Goal: Ask a question

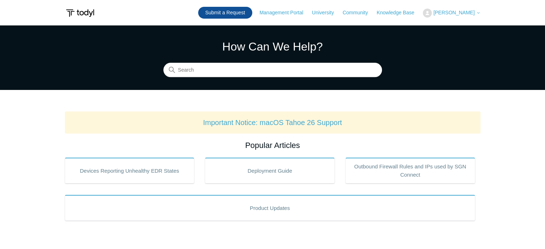
click at [250, 13] on link "Submit a Request" at bounding box center [225, 13] width 54 height 12
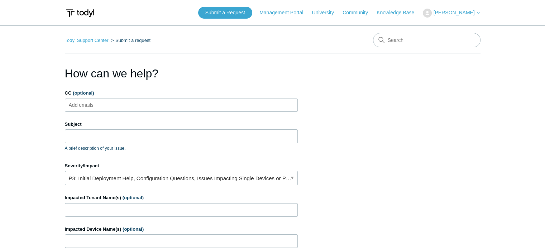
click at [107, 104] on input "CC (optional)" at bounding box center [87, 105] width 43 height 11
type input "jayson@jaytecsolutions.com"
click at [89, 136] on input "Subject" at bounding box center [181, 136] width 233 height 14
paste input "Program closing Outlook"
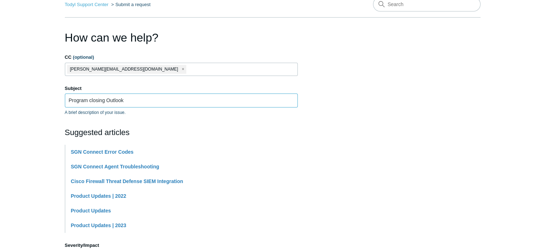
scroll to position [143, 0]
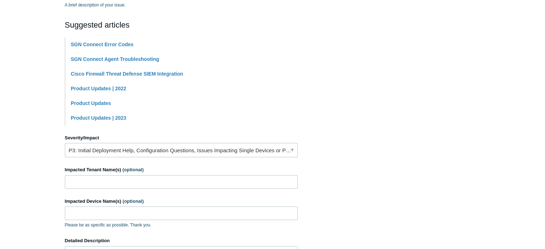
type input "Program closing Outlook"
click at [101, 152] on link "P3: Initial Deployment Help, Configuration Questions, Issues Impacting Single D…" at bounding box center [181, 150] width 233 height 14
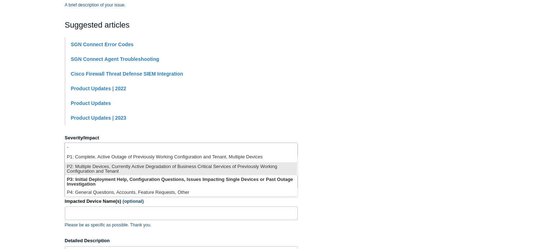
click at [98, 167] on li "P2: Multiple Devices, Currently Active Degradation of Business Critical Service…" at bounding box center [181, 168] width 232 height 13
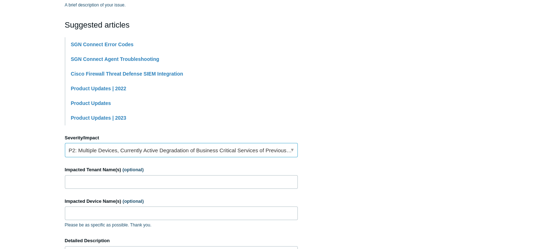
scroll to position [179, 0]
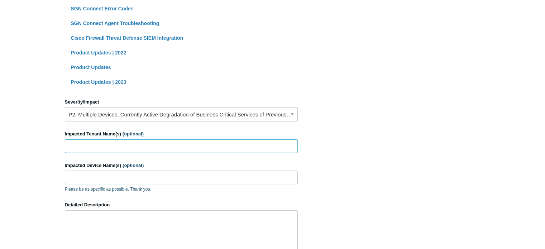
click at [107, 149] on input "Impacted Tenant Name(s) (optional)" at bounding box center [181, 146] width 233 height 14
type input "PPSS Inc"
click at [85, 180] on input "Impacted Device Name(s) (optional)" at bounding box center [181, 178] width 233 height 14
click at [131, 164] on span "(optional)" at bounding box center [133, 165] width 21 height 5
click at [131, 171] on input "Impacted Device Name(s) (optional)" at bounding box center [181, 178] width 233 height 14
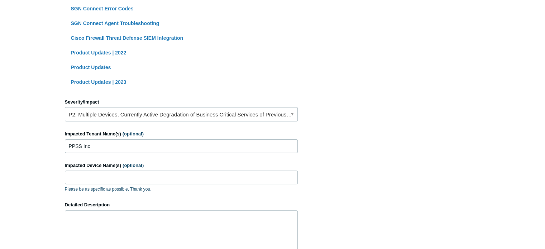
click at [76, 186] on p "Please be as specific as possible. Thank you." at bounding box center [181, 189] width 233 height 6
click at [77, 175] on input "Impacted Device Name(s) (optional)" at bounding box center [181, 178] width 233 height 14
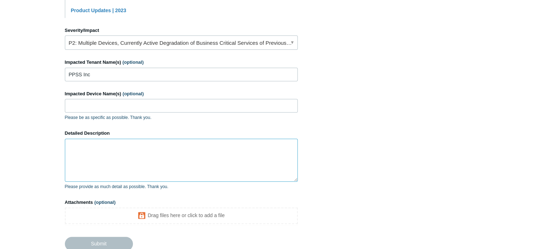
click at [96, 153] on textarea "Detailed Description" at bounding box center [181, 160] width 233 height 43
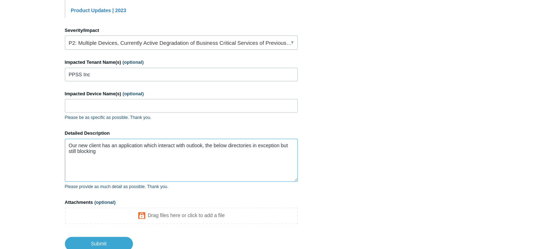
click at [125, 163] on textarea "Our new client has an application which interact with outlook, the below direct…" at bounding box center [181, 160] width 233 height 43
paste textarea "Trusted Applications Search PensionPal Windows Process Executable Path Is C:\Pr…"
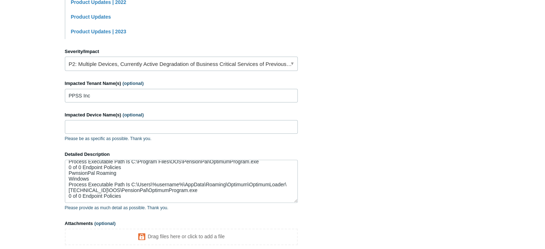
scroll to position [314, 0]
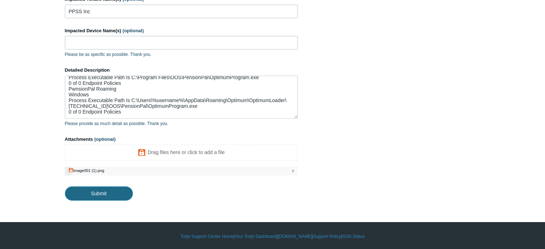
click at [106, 191] on input "Submit" at bounding box center [99, 193] width 68 height 14
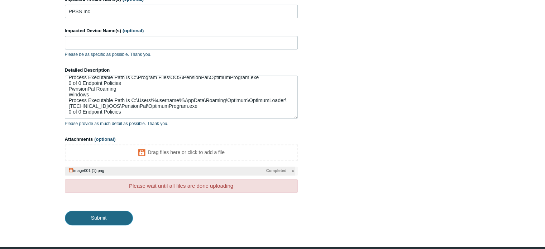
click at [95, 220] on input "Submit" at bounding box center [99, 218] width 68 height 14
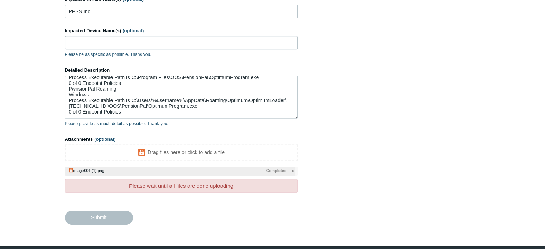
type textarea "Our new client has an application which interact with outlook, the below direct…"
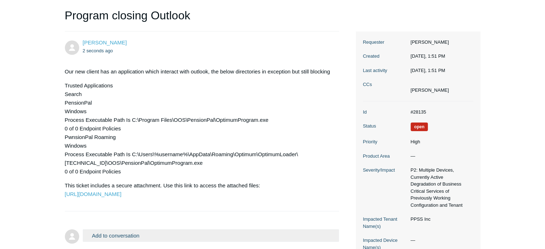
scroll to position [36, 0]
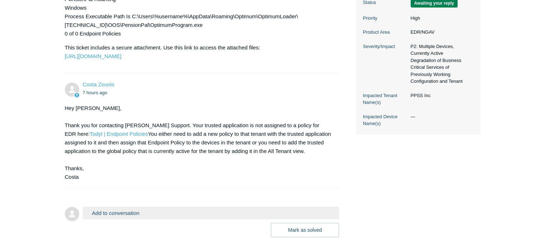
scroll to position [246, 0]
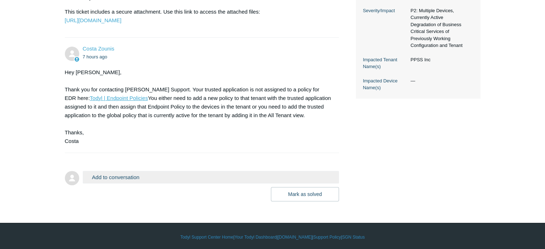
click at [92, 101] on link "Todyl | Endpoint Policies" at bounding box center [119, 98] width 58 height 6
click at [111, 183] on button "Add to conversation" at bounding box center [211, 177] width 257 height 13
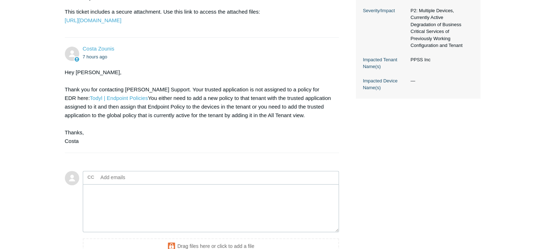
click at [117, 183] on input "text" at bounding box center [136, 177] width 77 height 11
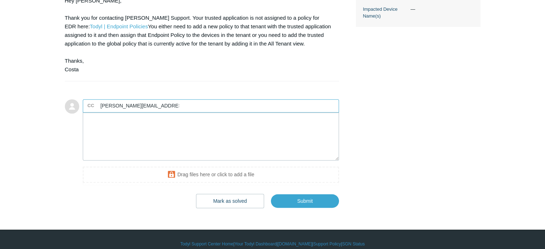
scroll to position [351, 0]
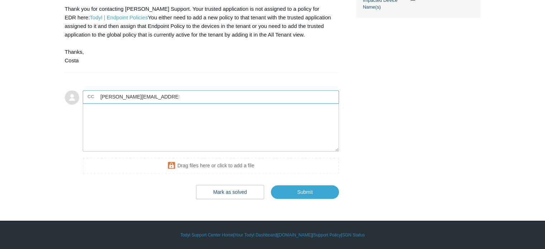
type input "jayson@jaytecsolutions.com"
click at [102, 110] on textarea "Add your reply" at bounding box center [211, 128] width 257 height 48
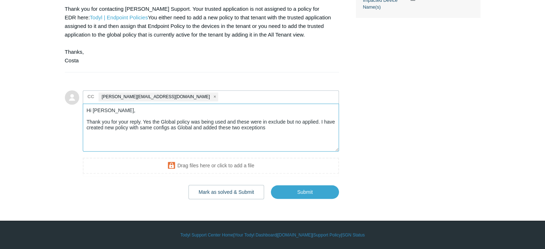
paste textarea "Endpoint Policies PPSS Inc Powered By You can create multiple Endpoint Policies…"
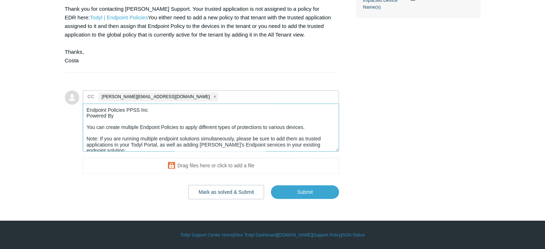
scroll to position [0, 0]
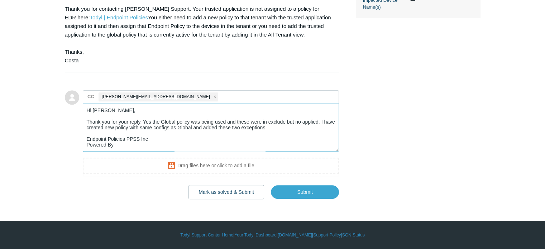
drag, startPoint x: 147, startPoint y: 138, endPoint x: 82, endPoint y: 140, distance: 65.6
click at [82, 140] on form "Add to conversation CC jayson@jaytecsolutions.com Drag files here or click to a…" at bounding box center [202, 140] width 274 height 120
paste textarea "Protection Type Protection Mode Malware Protection Windows, Mac, Linux View Det…"
click at [282, 127] on textarea "Hi Costa, Thank you for your reply. Yes the Global policy was being used and th…" at bounding box center [211, 128] width 257 height 48
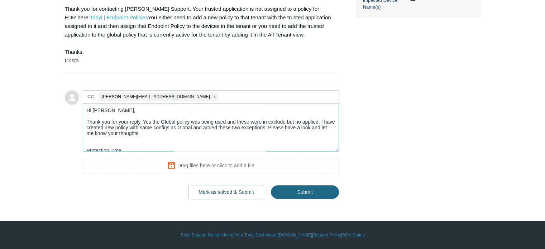
type textarea "Hi Costa, Thank you for your reply. Yes the Global policy was being used and th…"
click at [301, 192] on input "Submit" at bounding box center [305, 192] width 68 height 14
